Goal: Find specific page/section: Find specific page/section

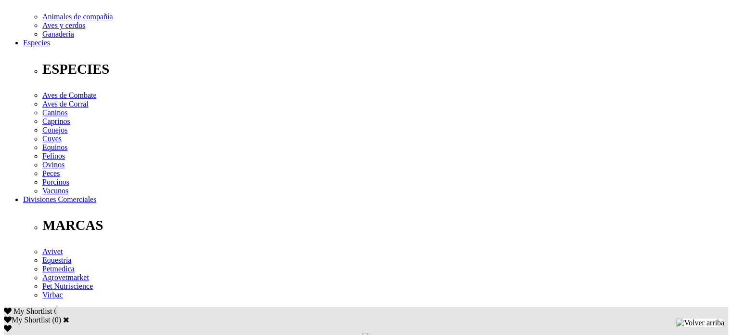
scroll to position [337, 0]
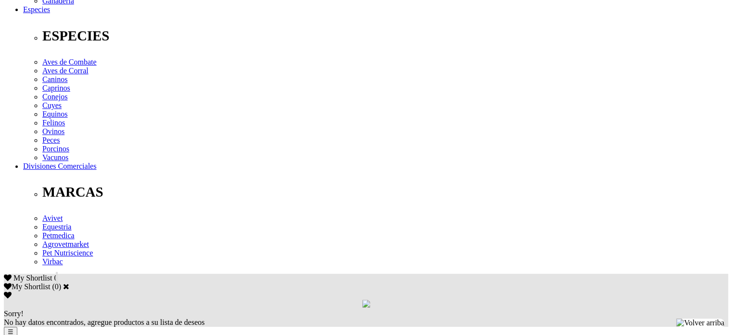
scroll to position [385, 0]
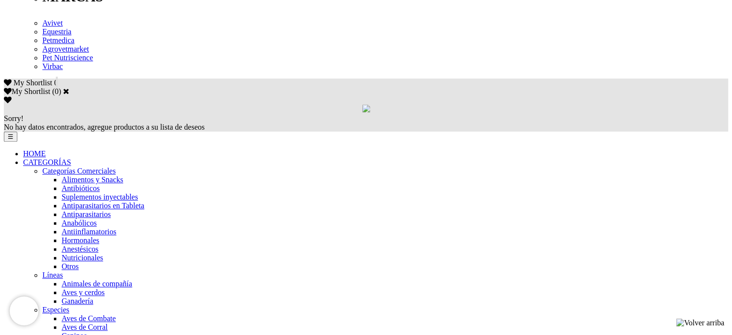
scroll to position [626, 0]
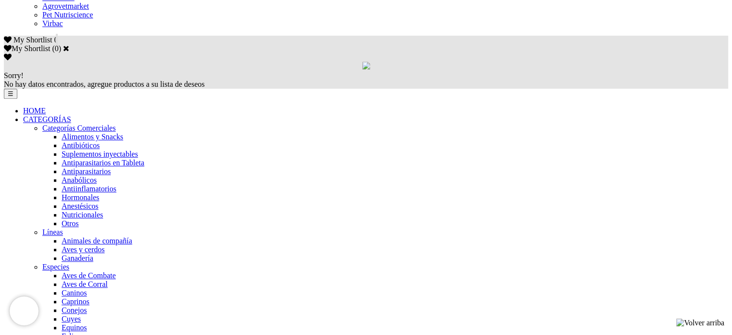
scroll to position [701, 0]
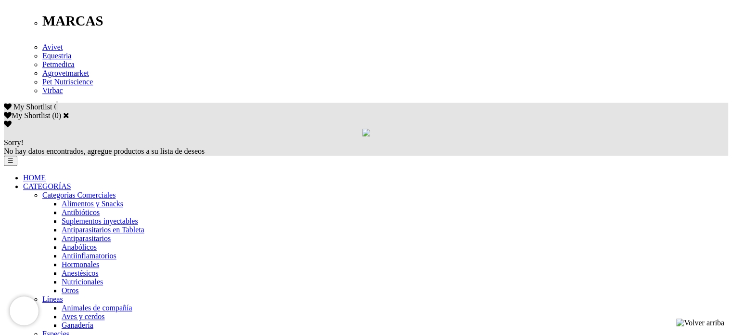
scroll to position [578, 0]
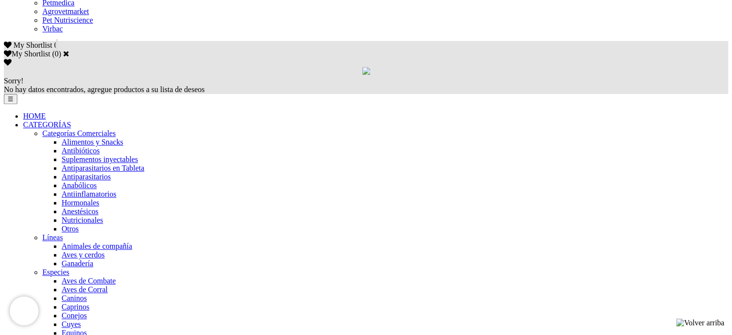
scroll to position [674, 0]
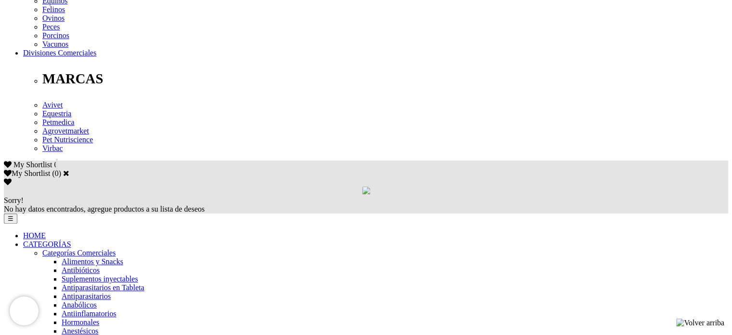
scroll to position [578, 0]
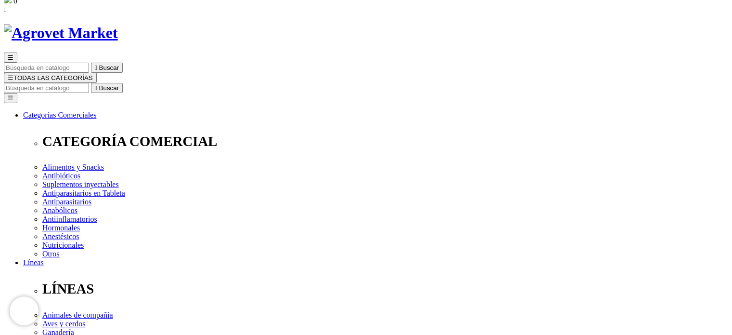
scroll to position [96, 0]
